Goal: Task Accomplishment & Management: Manage account settings

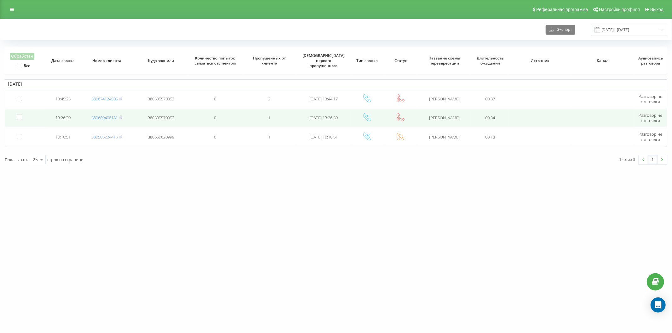
drag, startPoint x: 106, startPoint y: 117, endPoint x: 126, endPoint y: 117, distance: 20.2
click at [106, 117] on link "380689408181" at bounding box center [104, 118] width 26 height 6
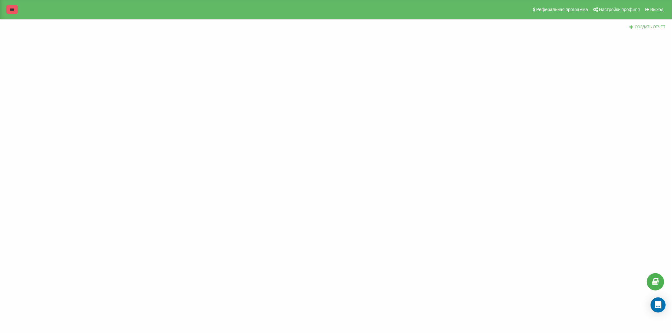
click at [17, 12] on link at bounding box center [11, 9] width 11 height 9
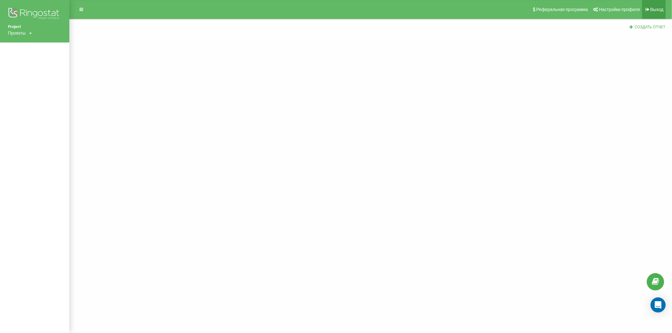
click at [654, 11] on span "Выход" at bounding box center [656, 9] width 13 height 5
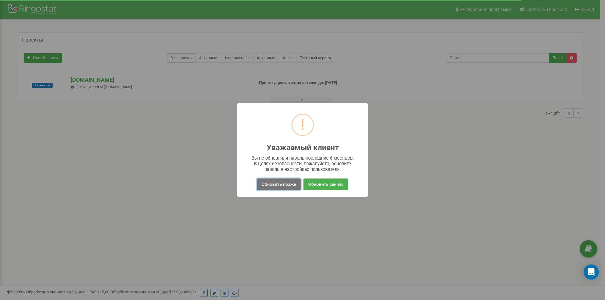
click at [268, 186] on button "Обновить позже" at bounding box center [279, 185] width 44 height 12
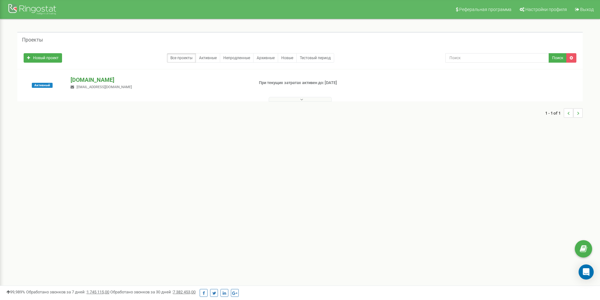
click at [100, 79] on p "[DOMAIN_NAME]" at bounding box center [160, 80] width 178 height 8
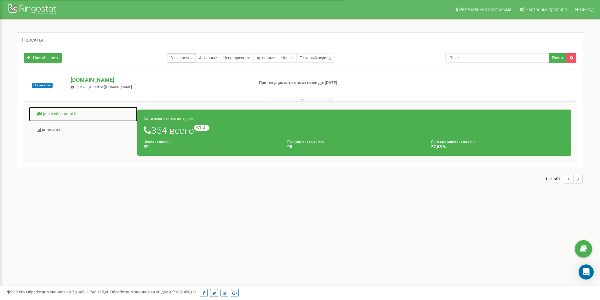
click at [59, 113] on link "Центр обращений" at bounding box center [83, 113] width 109 height 15
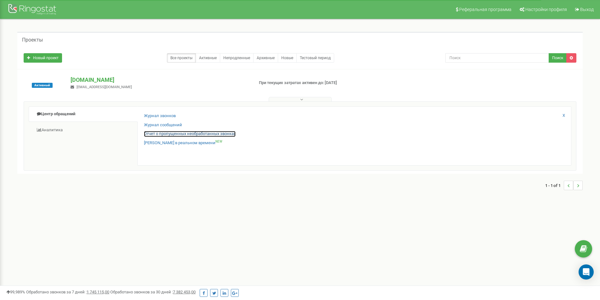
click at [161, 135] on link "Отчет о пропущенных необработанных звонках" at bounding box center [190, 134] width 92 height 6
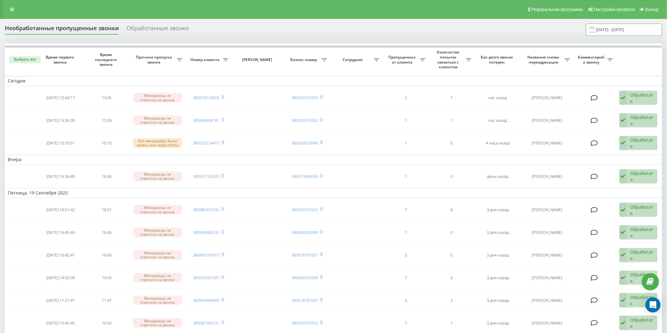
click at [635, 28] on input "[DATE] - [DATE]" at bounding box center [624, 30] width 76 height 12
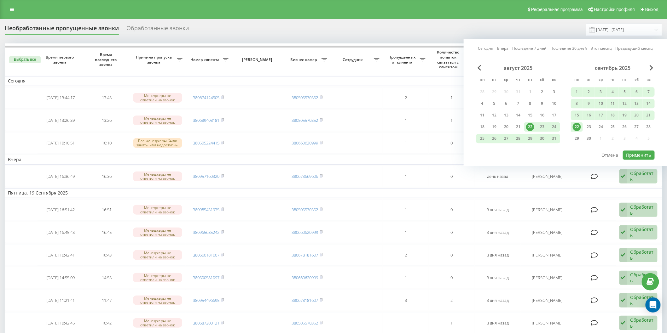
click at [580, 125] on div "22" at bounding box center [576, 127] width 8 height 8
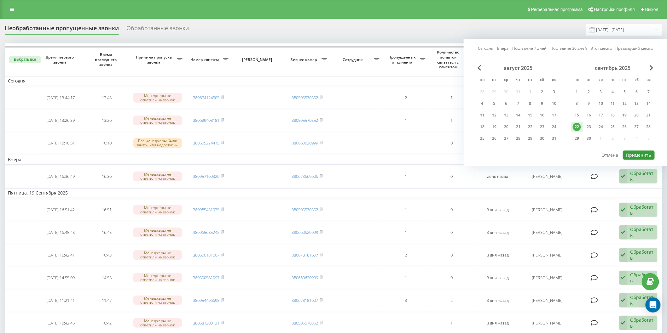
click at [640, 151] on button "Применить" at bounding box center [638, 155] width 32 height 9
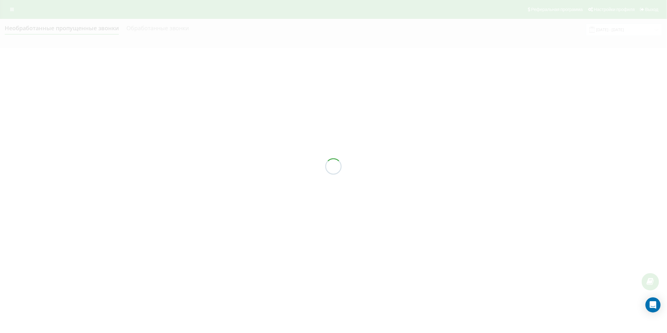
type input "[DATE] - [DATE]"
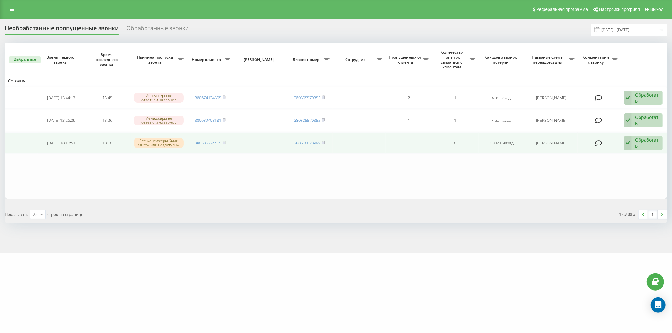
click at [631, 145] on icon at bounding box center [628, 143] width 8 height 14
click at [582, 189] on span "Другой вариант" at bounding box center [564, 190] width 35 height 6
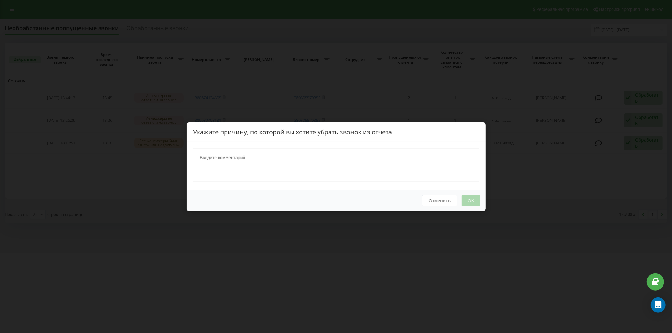
click at [307, 147] on div at bounding box center [335, 166] width 299 height 48
click at [292, 169] on textarea at bounding box center [336, 164] width 286 height 33
type textarea "i"
type textarea "дєд шурупи"
click at [468, 198] on button "OK" at bounding box center [470, 200] width 19 height 11
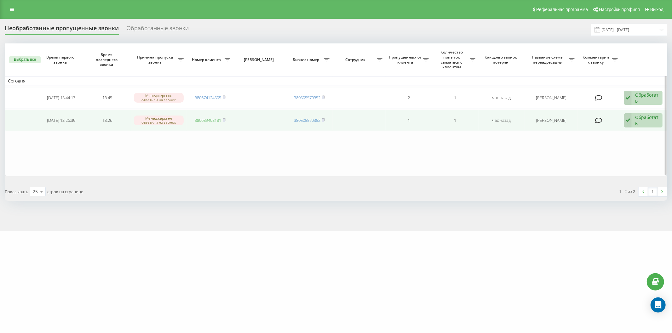
click at [215, 118] on link "380689408181" at bounding box center [208, 121] width 26 height 6
click at [205, 120] on link "380674124505" at bounding box center [208, 121] width 26 height 6
